Goal: Task Accomplishment & Management: Manage account settings

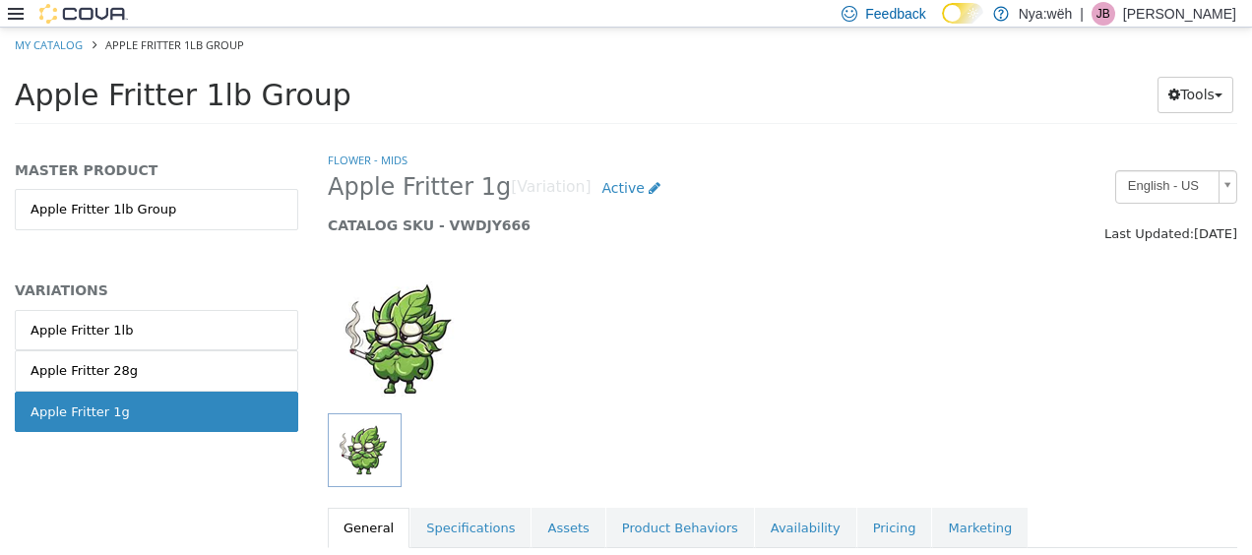
scroll to position [1406, 0]
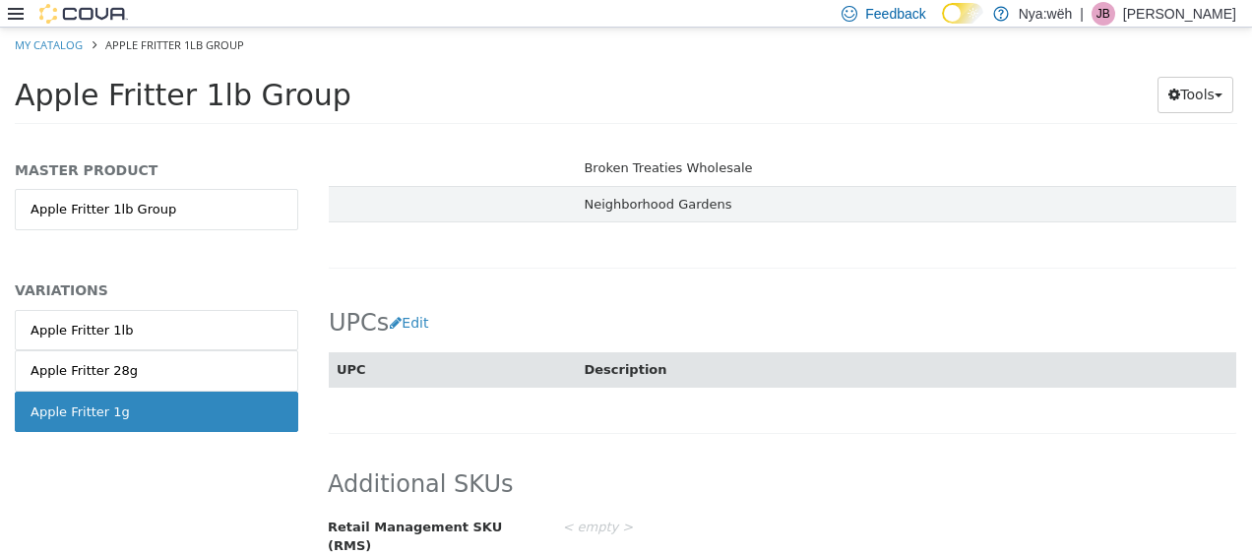
click at [12, 19] on icon at bounding box center [16, 14] width 16 height 12
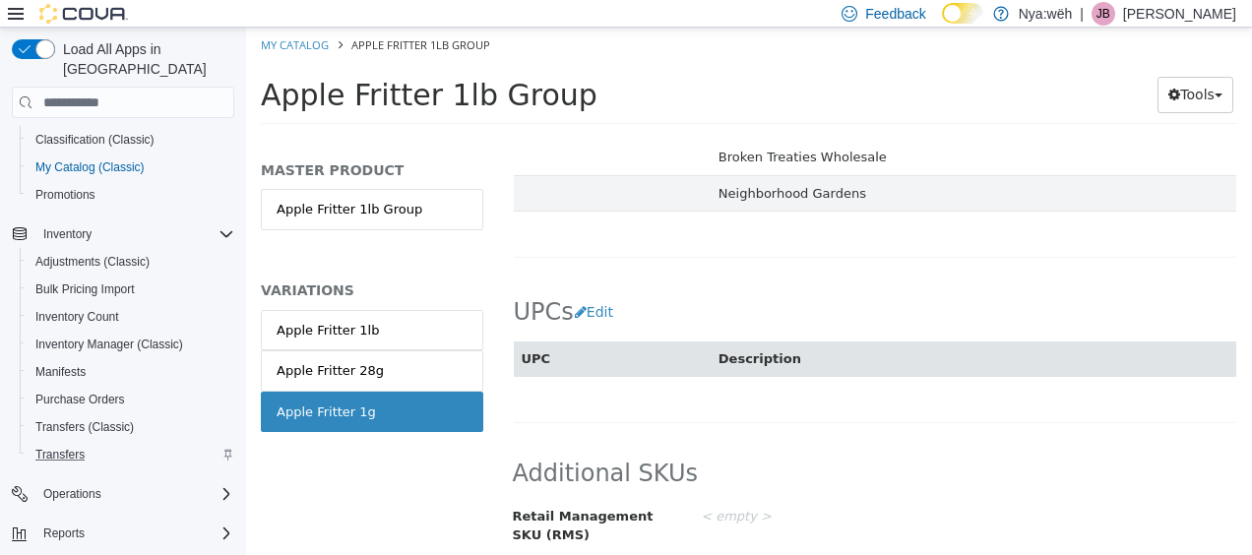
scroll to position [174, 0]
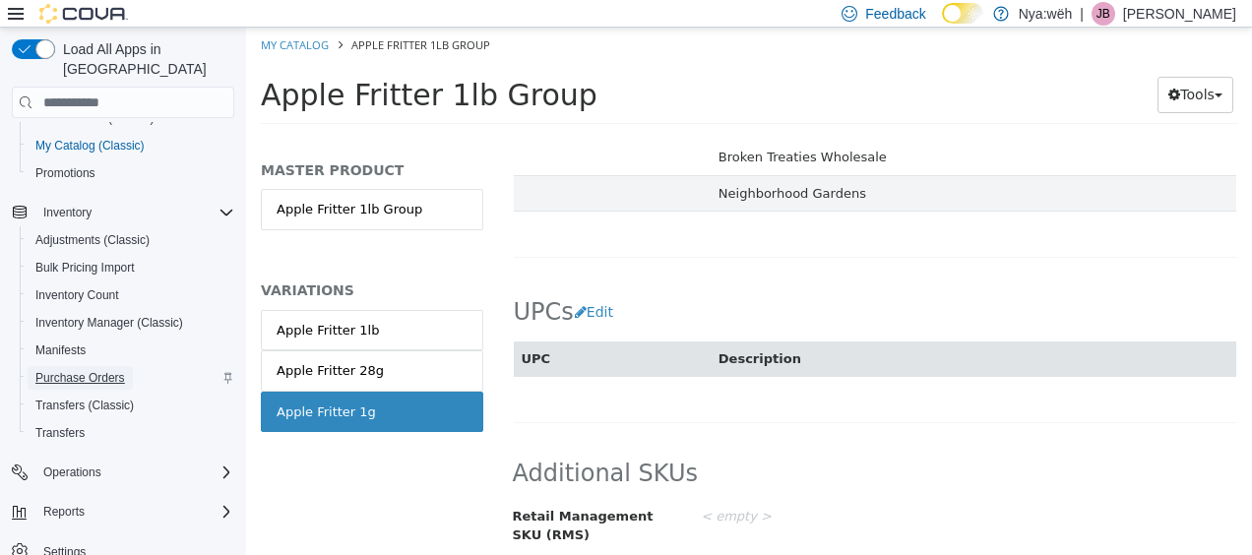
click at [83, 370] on span "Purchase Orders" at bounding box center [80, 378] width 90 height 16
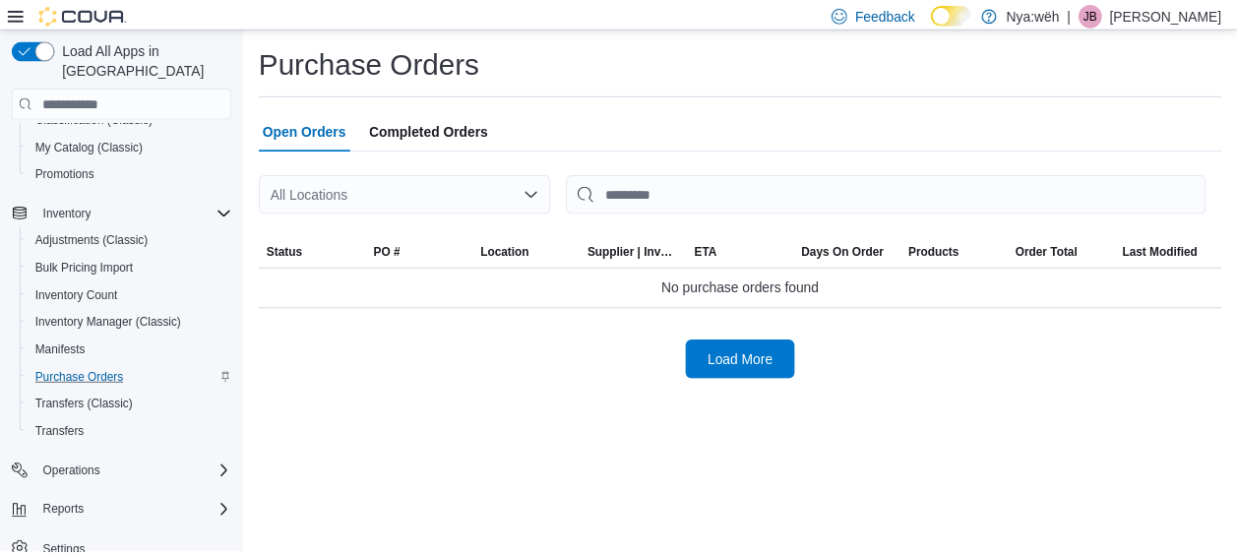
scroll to position [149, 0]
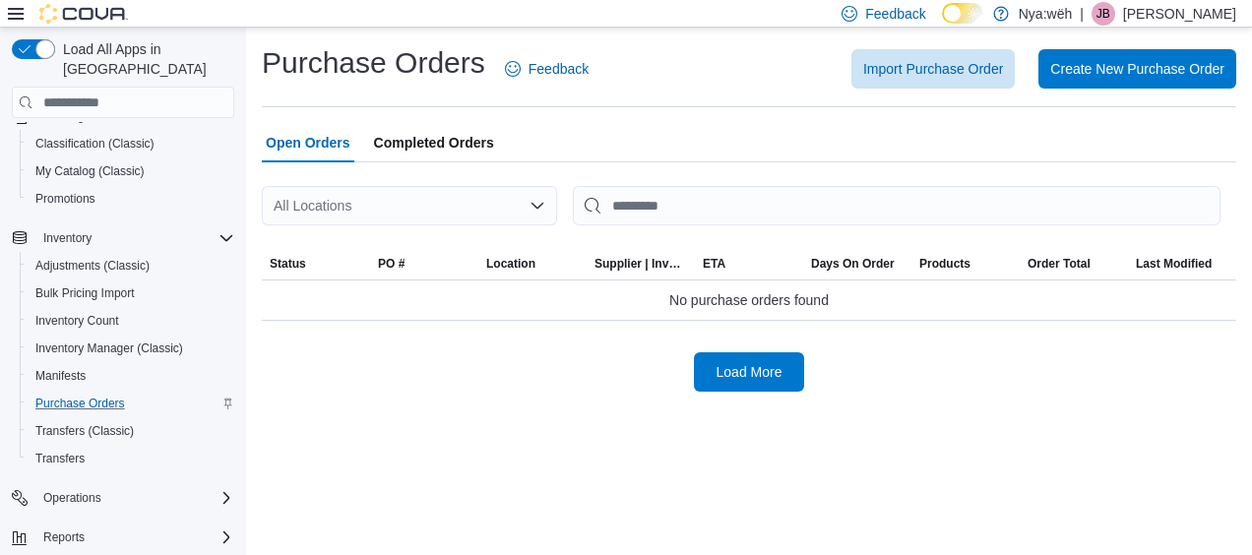
click at [494, 206] on div "All Locations" at bounding box center [409, 205] width 295 height 39
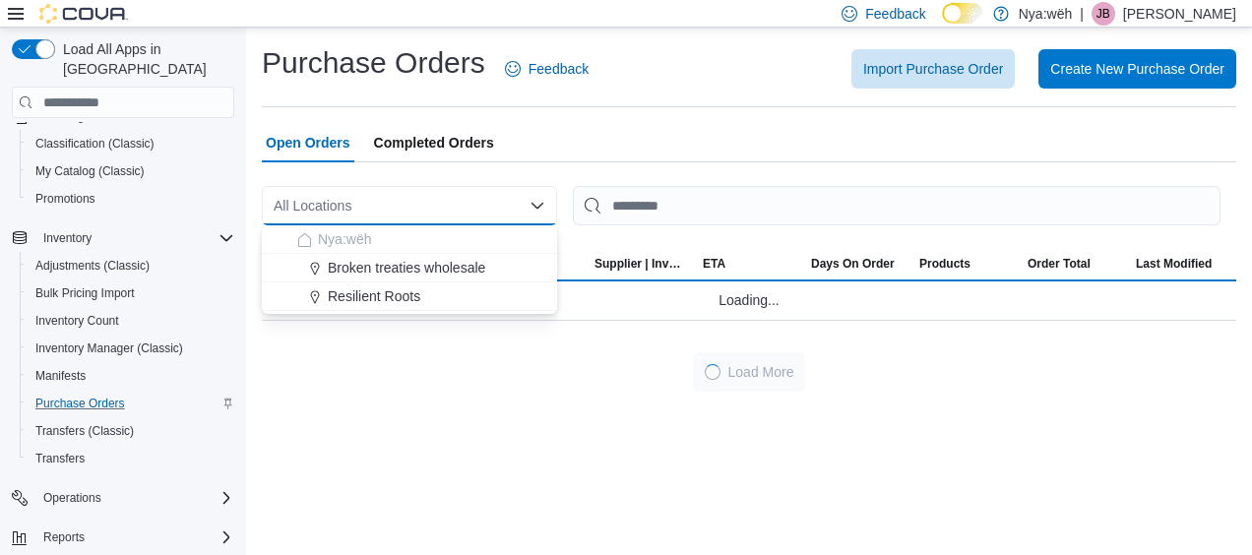
click at [491, 210] on div "All Locations Combo box. Selected. Combo box input. All Locations. Type some te…" at bounding box center [409, 205] width 295 height 39
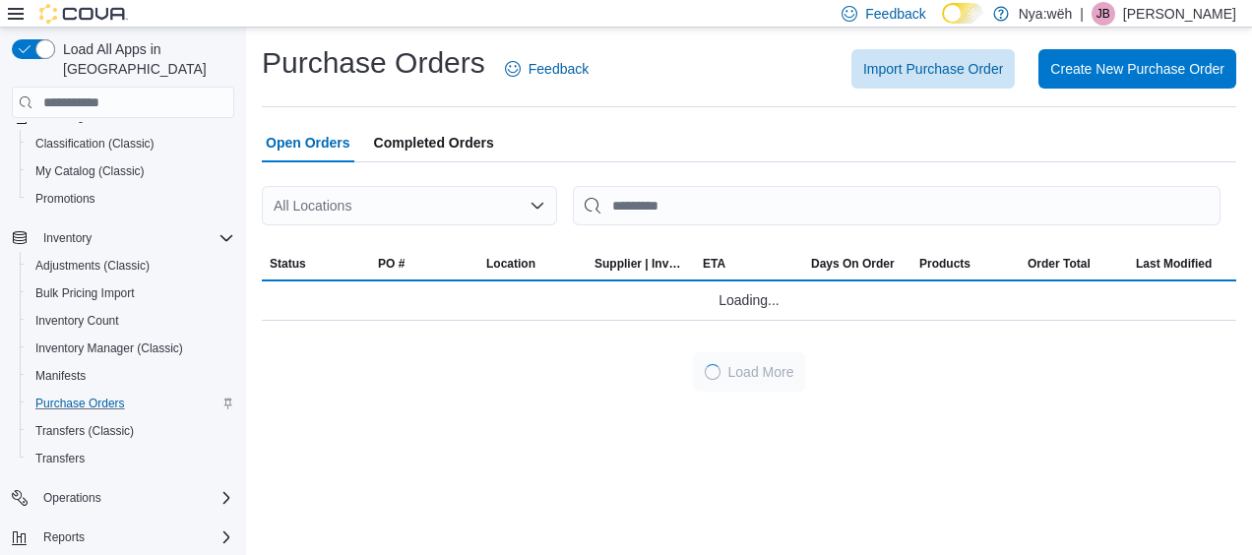
click at [440, 140] on span "Completed Orders" at bounding box center [434, 142] width 120 height 39
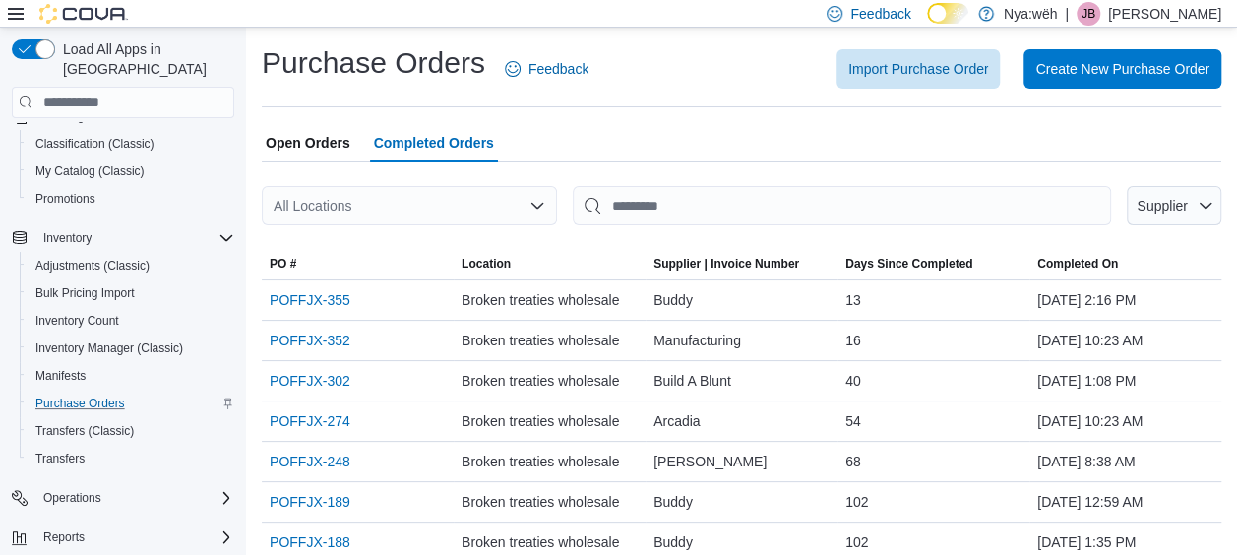
click at [310, 148] on span "Open Orders" at bounding box center [308, 142] width 85 height 39
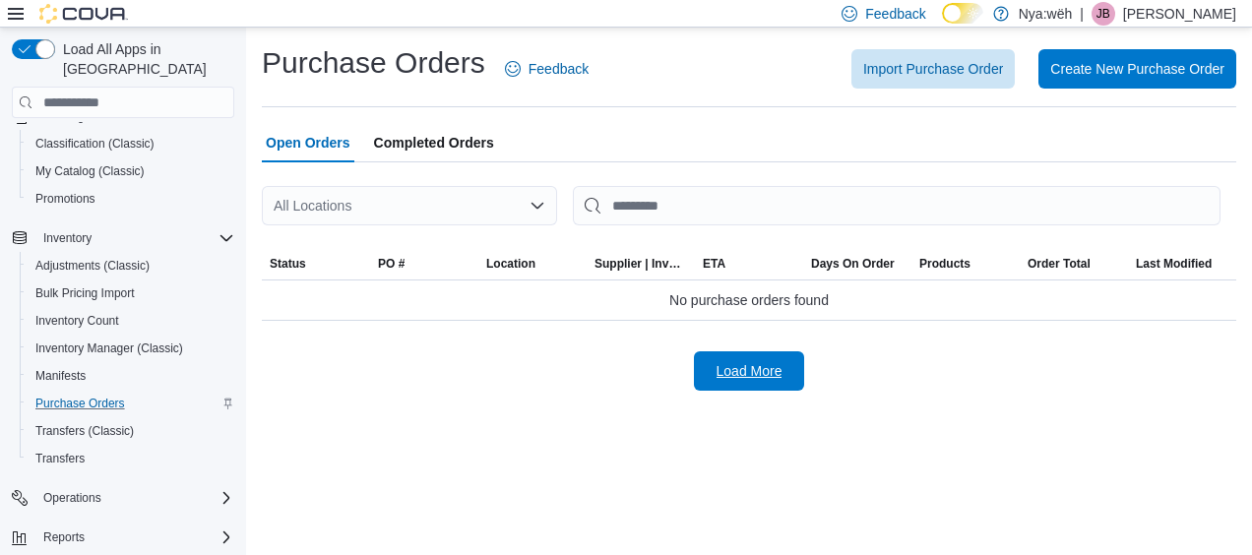
click at [713, 368] on span "Load More" at bounding box center [749, 370] width 87 height 39
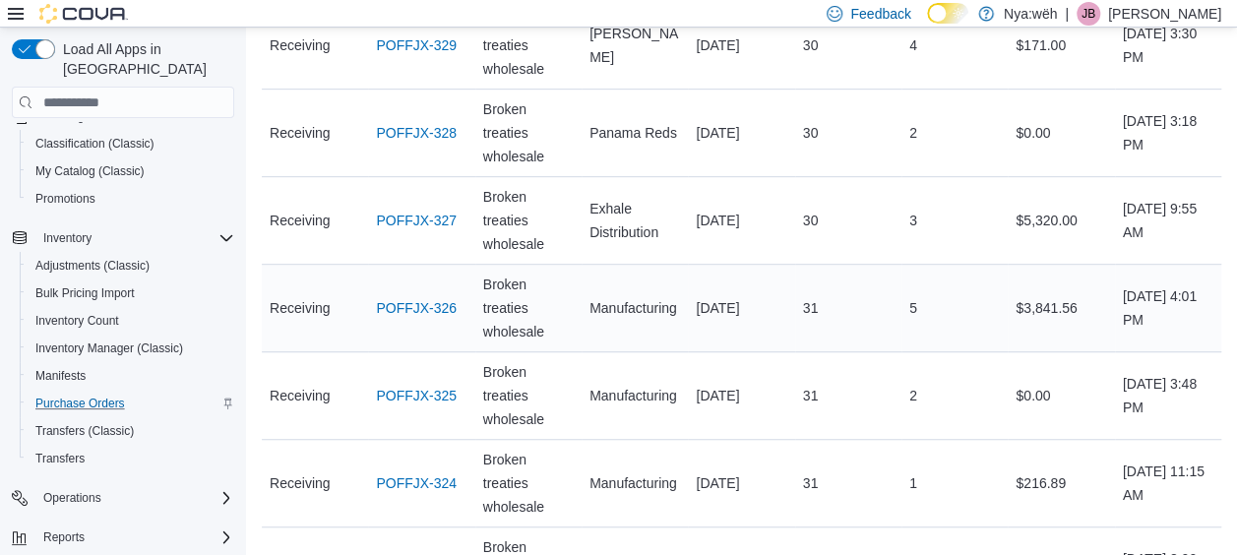
scroll to position [689, 0]
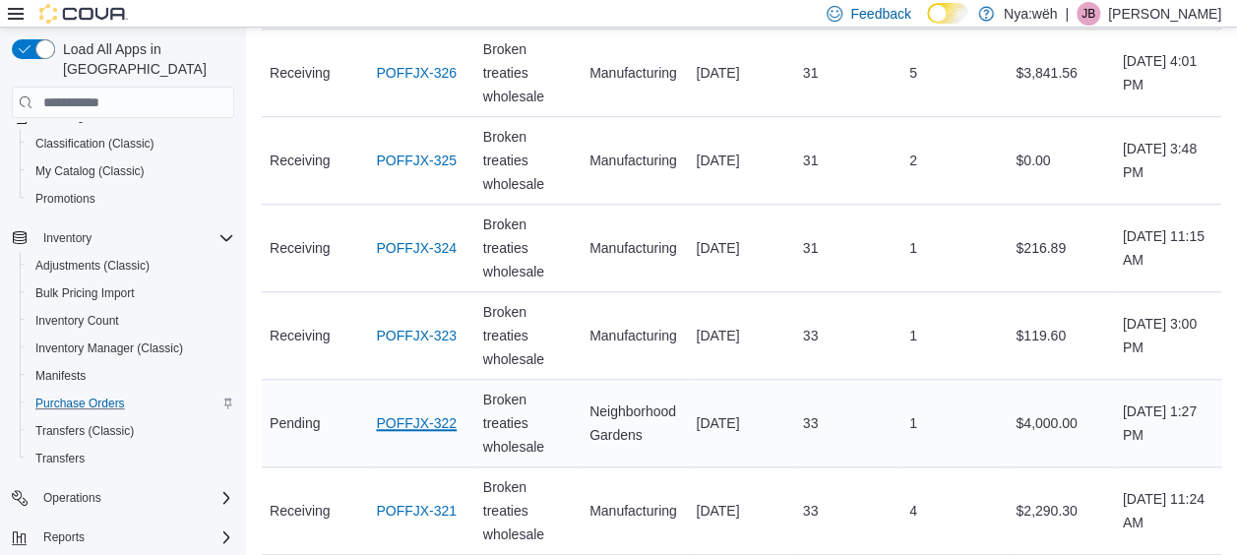
click at [386, 421] on link "POFFJX-322" at bounding box center [416, 423] width 81 height 24
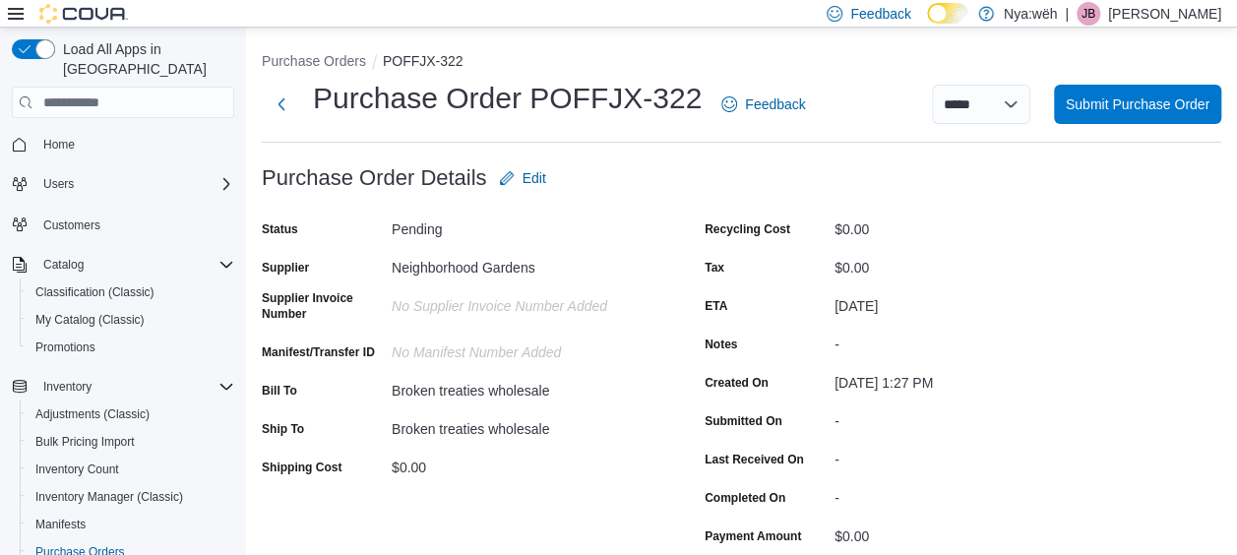
click at [315, 104] on h1 "Purchase Order POFFJX-322" at bounding box center [507, 98] width 389 height 39
click at [282, 95] on button "Next" at bounding box center [281, 103] width 39 height 39
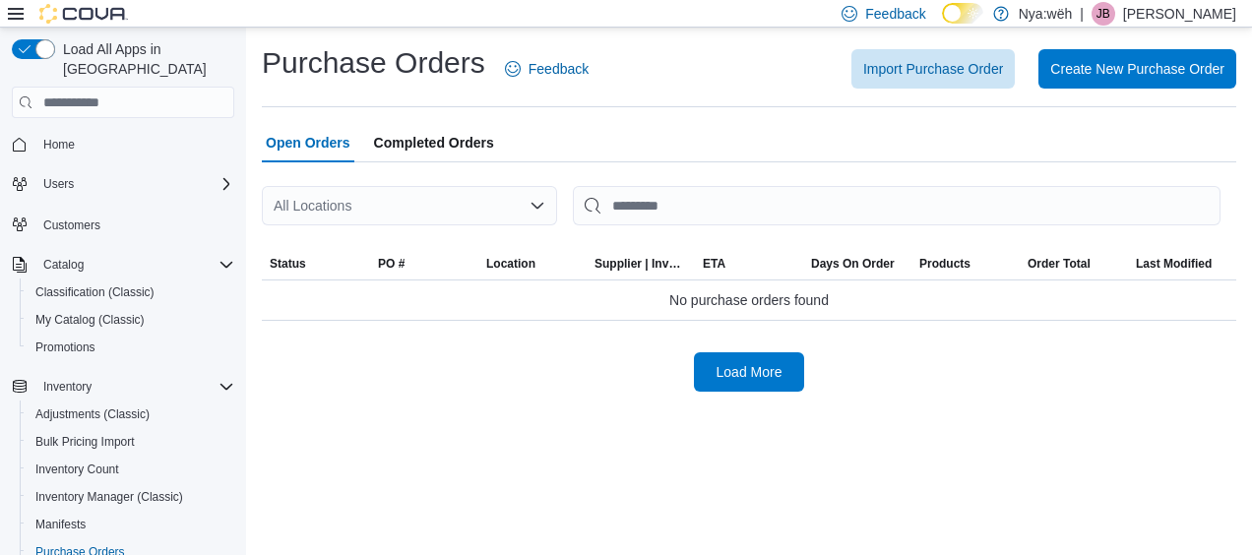
click at [507, 210] on div "All Locations" at bounding box center [409, 205] width 295 height 39
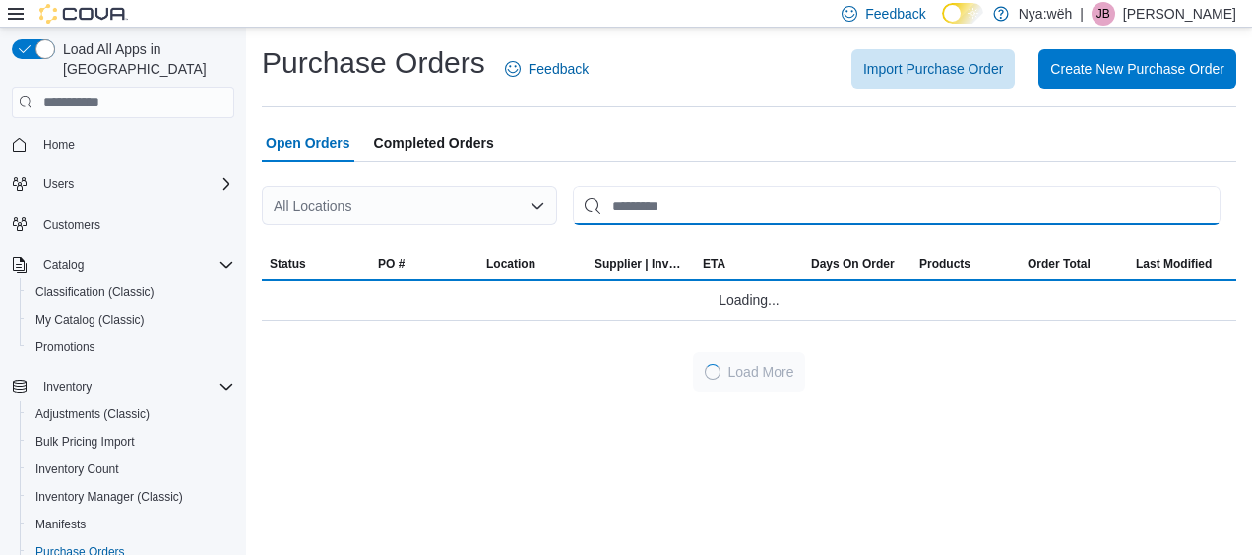
drag, startPoint x: 634, startPoint y: 210, endPoint x: 496, endPoint y: 152, distance: 149.6
click at [633, 210] on input "This is a search bar. After typing your query, hit enter to filter the results …" at bounding box center [897, 205] width 648 height 39
drag, startPoint x: 437, startPoint y: 130, endPoint x: 456, endPoint y: 163, distance: 38.3
click at [437, 130] on span "Completed Orders" at bounding box center [434, 142] width 120 height 39
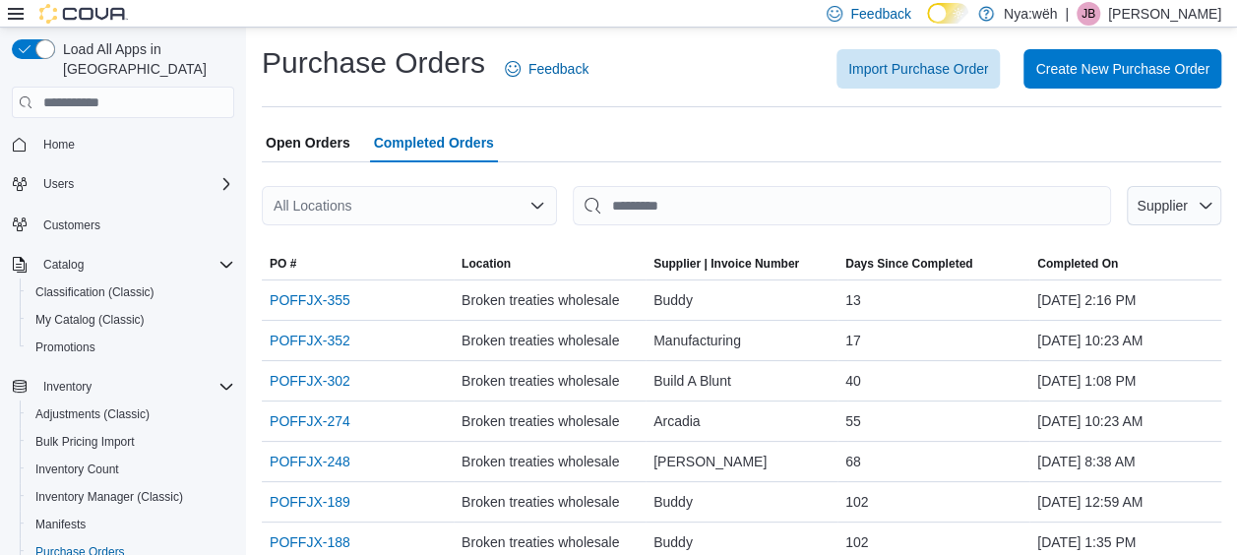
drag, startPoint x: 309, startPoint y: 140, endPoint x: 380, endPoint y: 158, distance: 73.1
click at [313, 142] on span "Open Orders" at bounding box center [308, 142] width 85 height 39
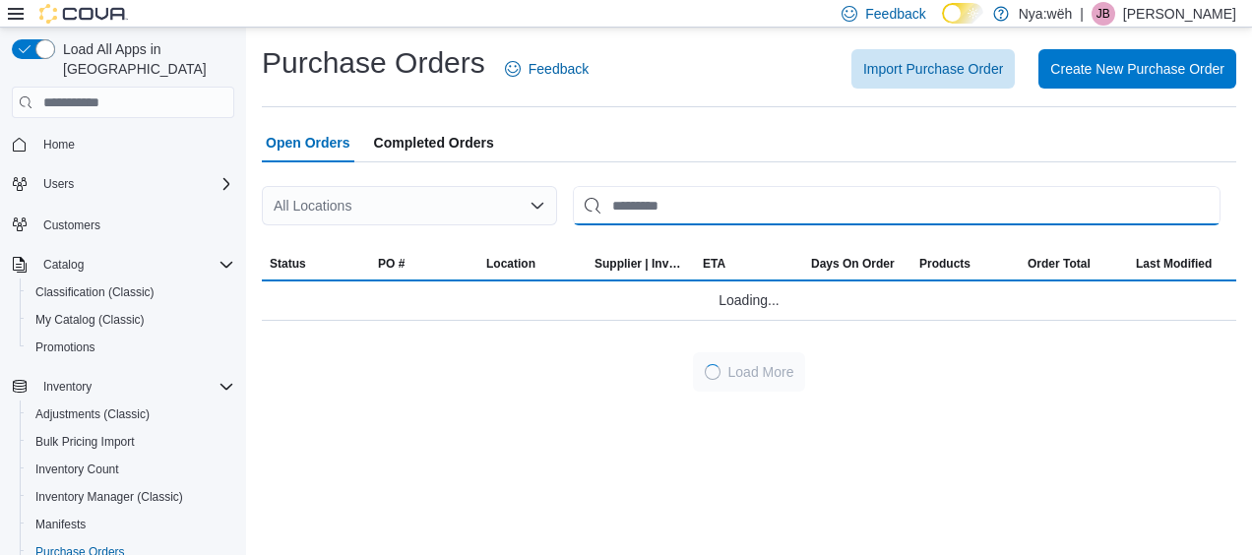
click at [627, 213] on input "This is a search bar. After typing your query, hit enter to filter the results …" at bounding box center [897, 205] width 648 height 39
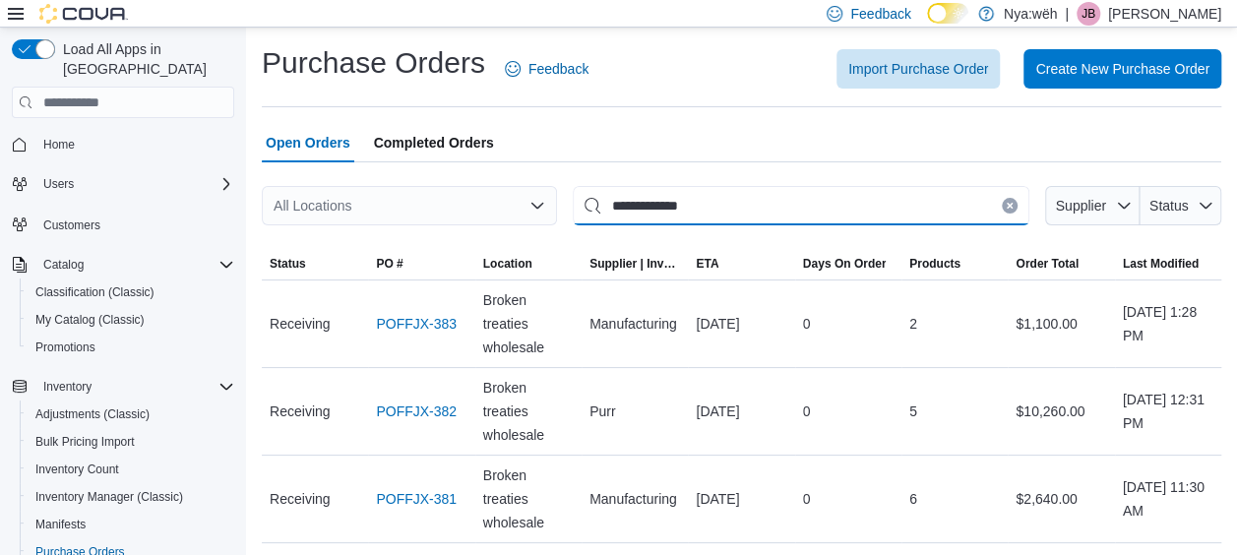
type input "**********"
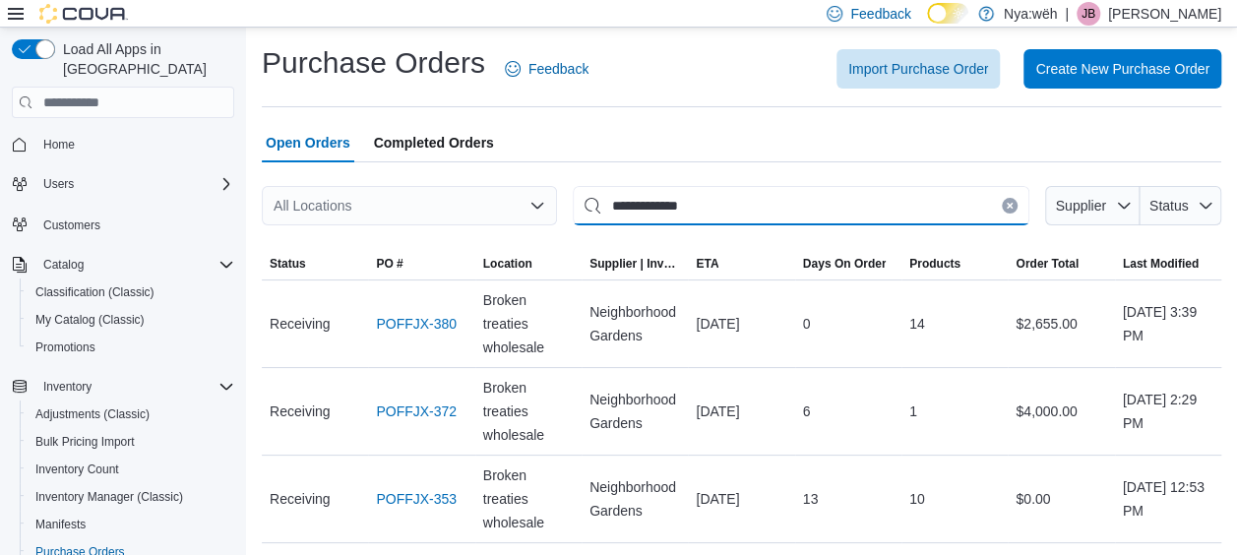
click at [916, 197] on input "**********" at bounding box center [801, 205] width 457 height 39
click at [404, 320] on link "POFFJX-380" at bounding box center [416, 324] width 81 height 24
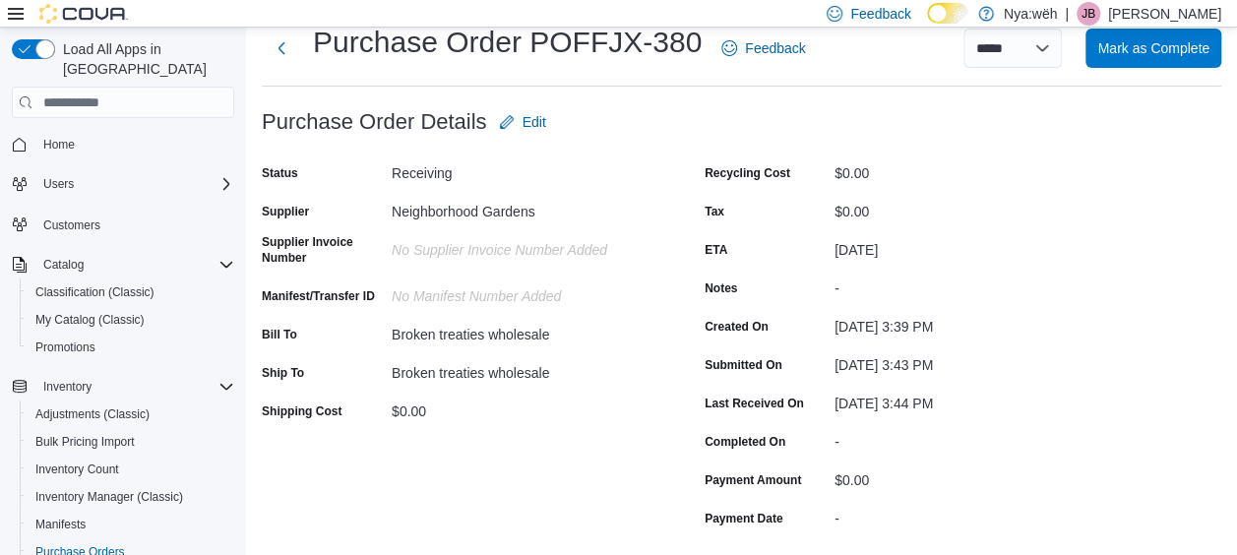
scroll to position [46, 0]
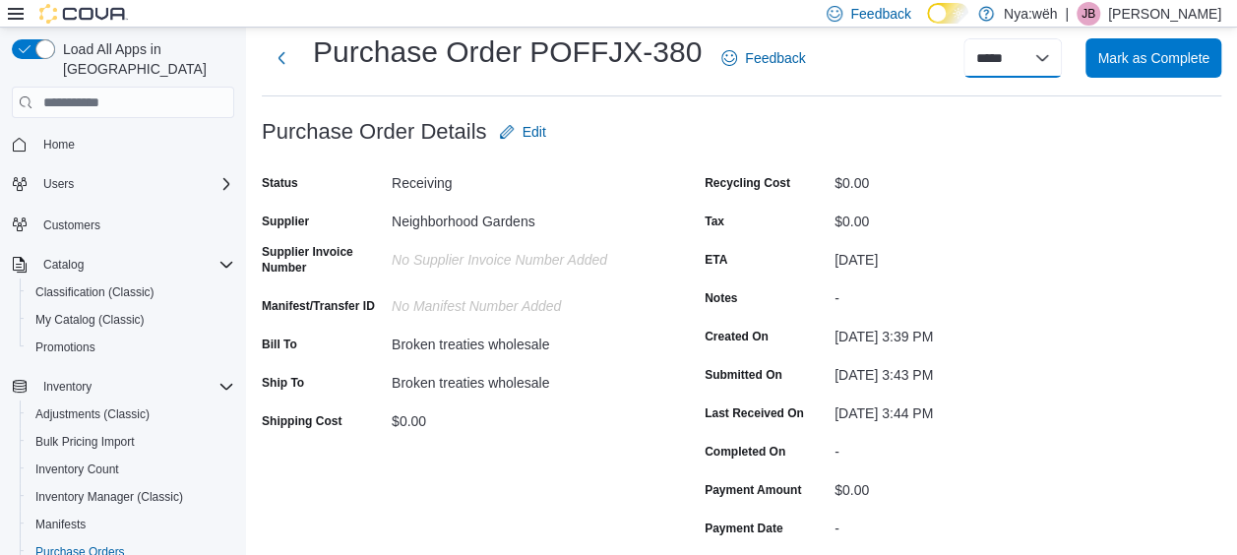
click at [1062, 55] on select "**********" at bounding box center [1013, 57] width 98 height 39
click at [535, 120] on span "Edit" at bounding box center [522, 131] width 47 height 39
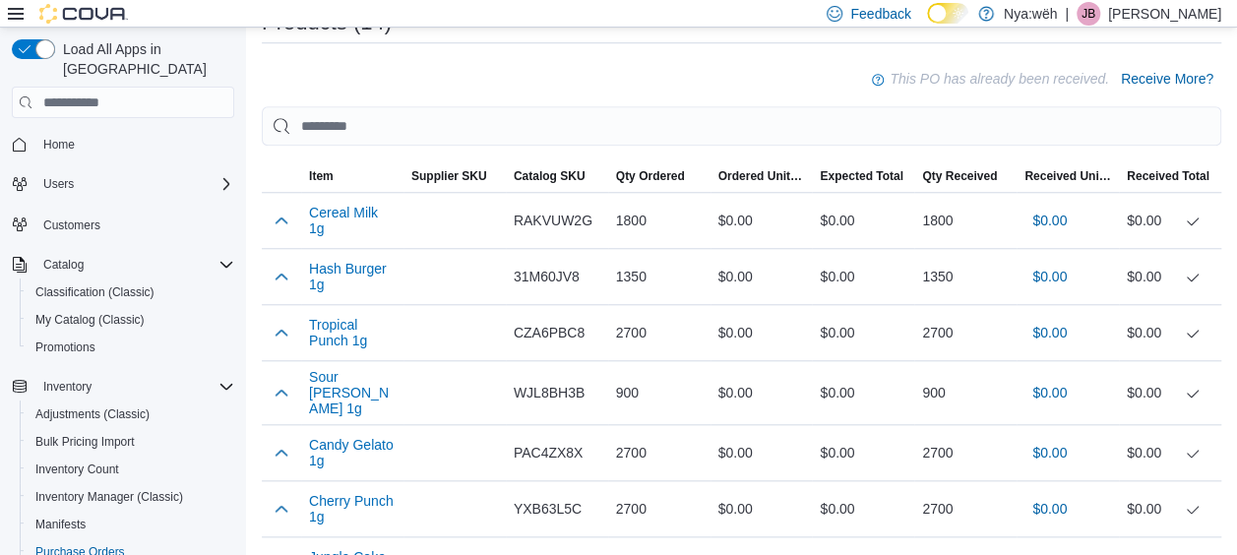
scroll to position [834, 0]
